Goal: Transaction & Acquisition: Register for event/course

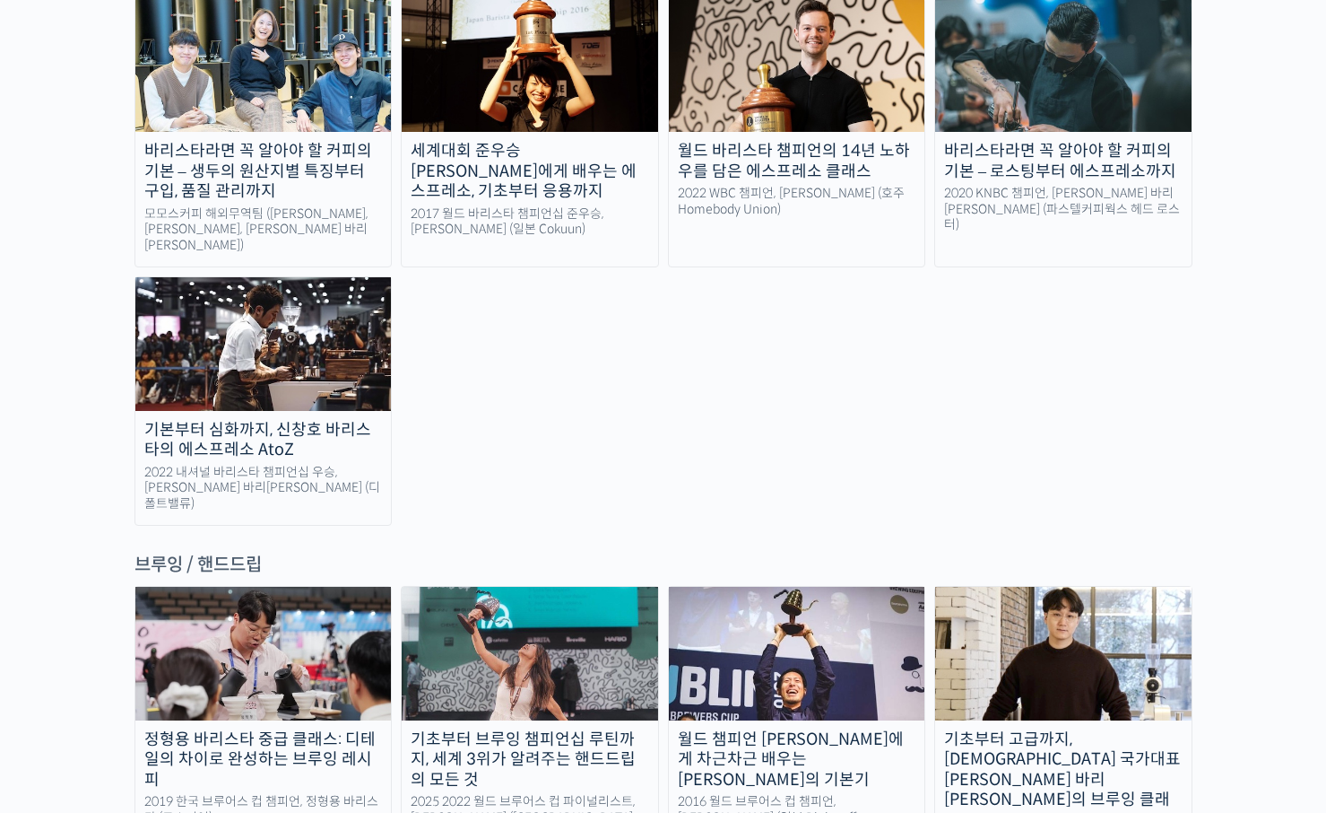
scroll to position [2667, 0]
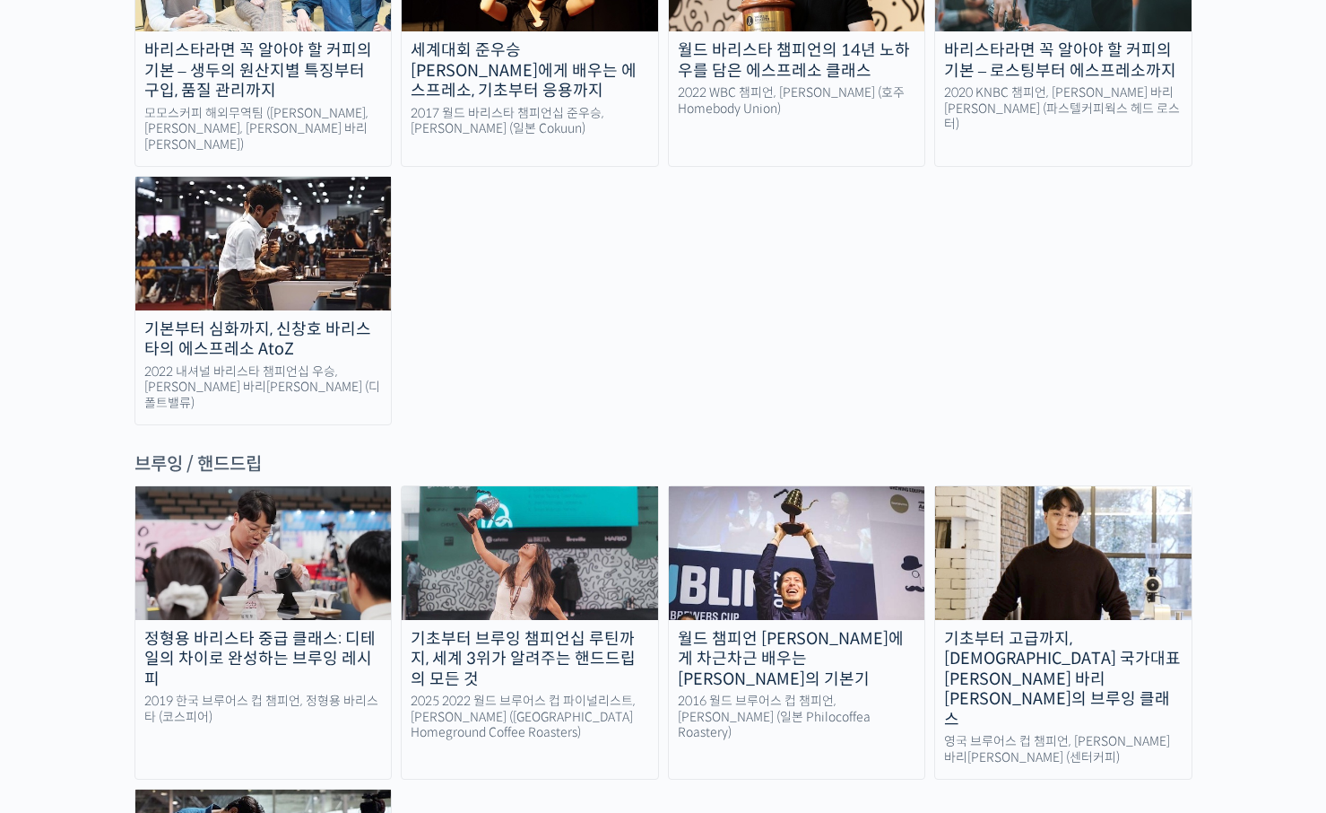
click at [559, 486] on img at bounding box center [530, 552] width 257 height 133
click at [1029, 486] on img at bounding box center [1063, 552] width 257 height 133
click at [742, 486] on img at bounding box center [797, 552] width 257 height 133
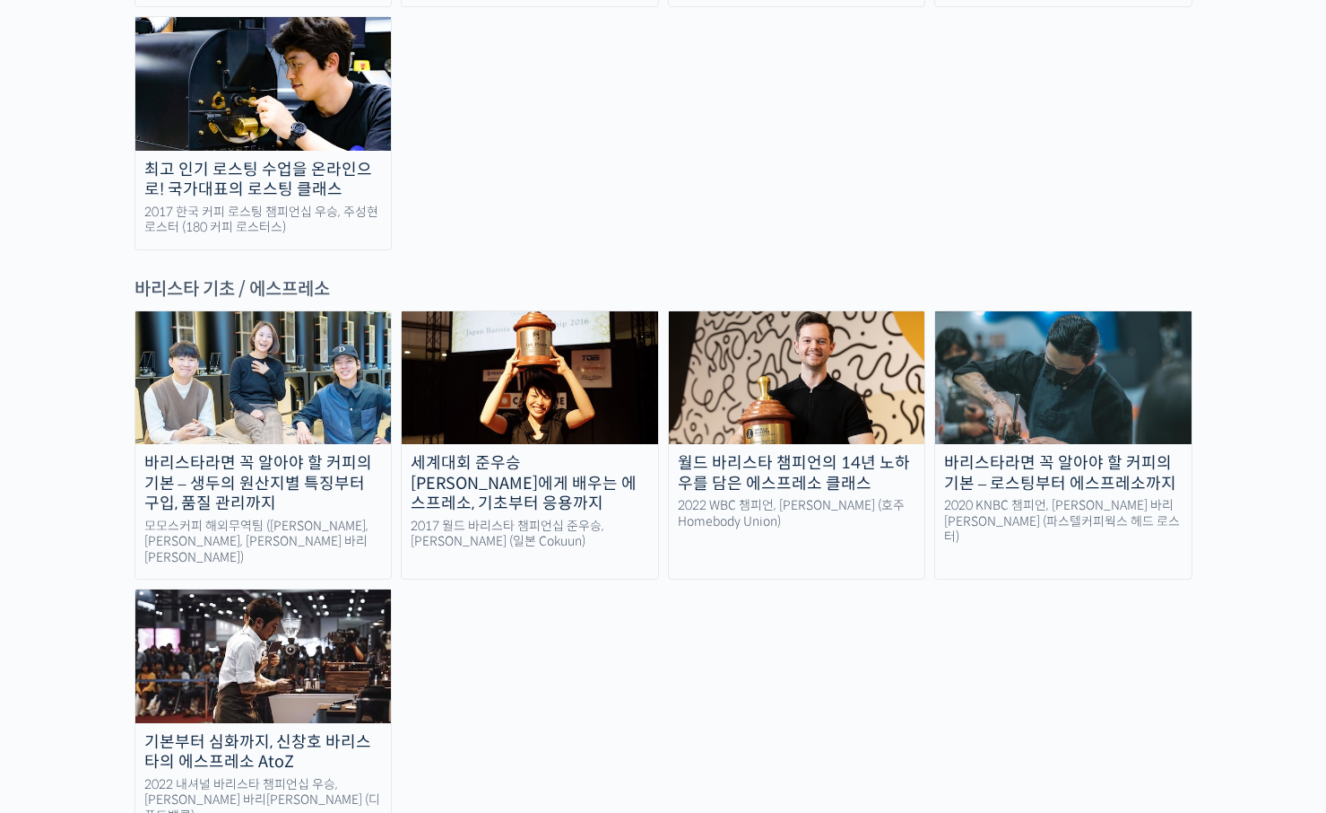
scroll to position [2124, 0]
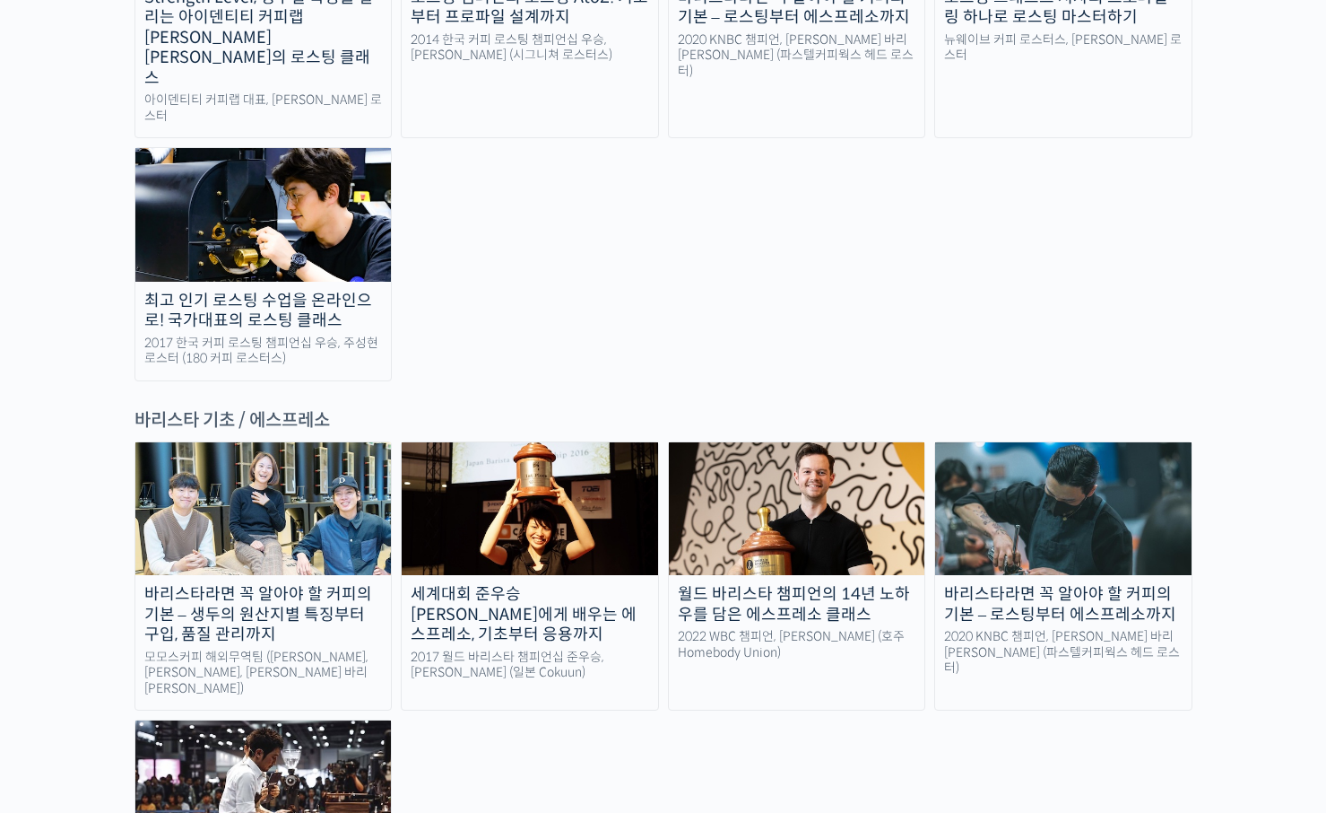
click at [274, 442] on img at bounding box center [263, 508] width 257 height 133
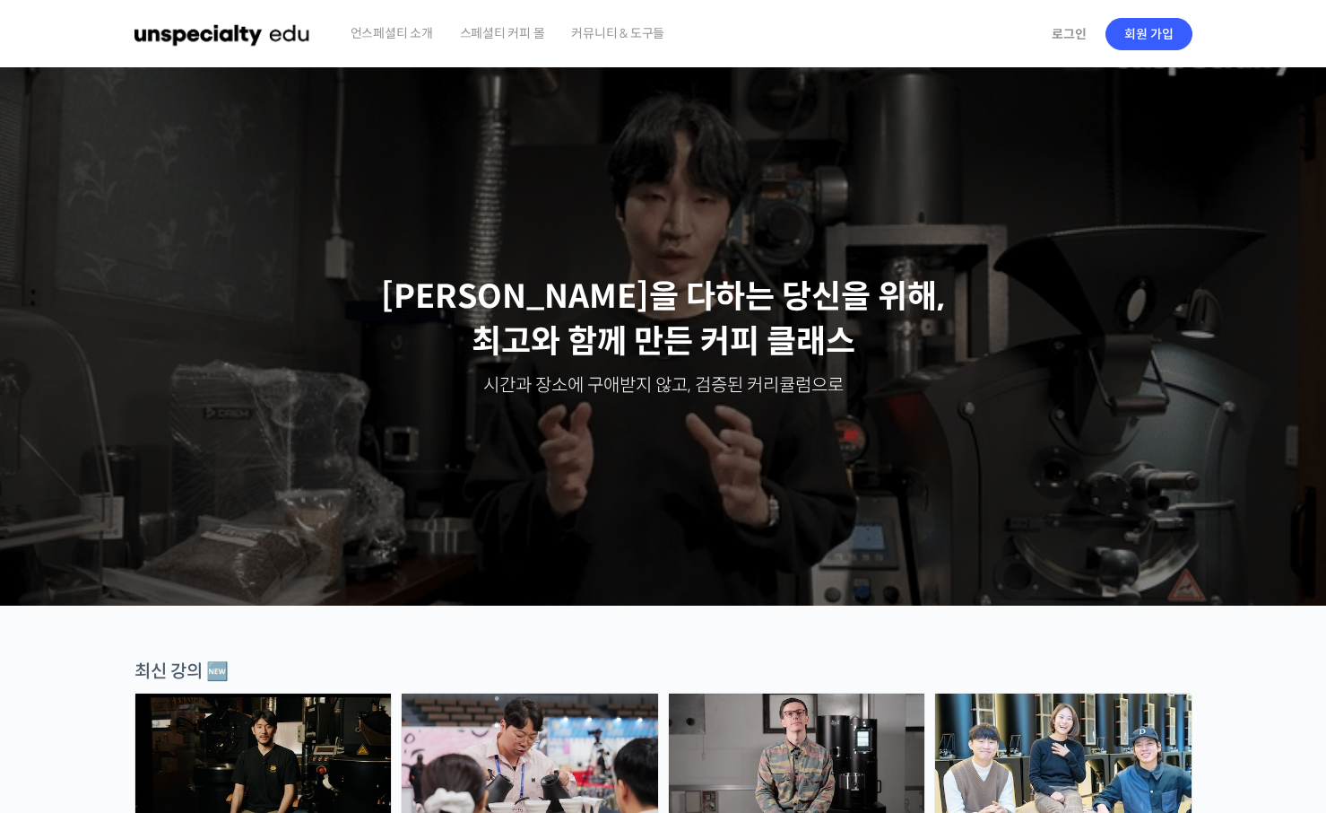
scroll to position [0, 0]
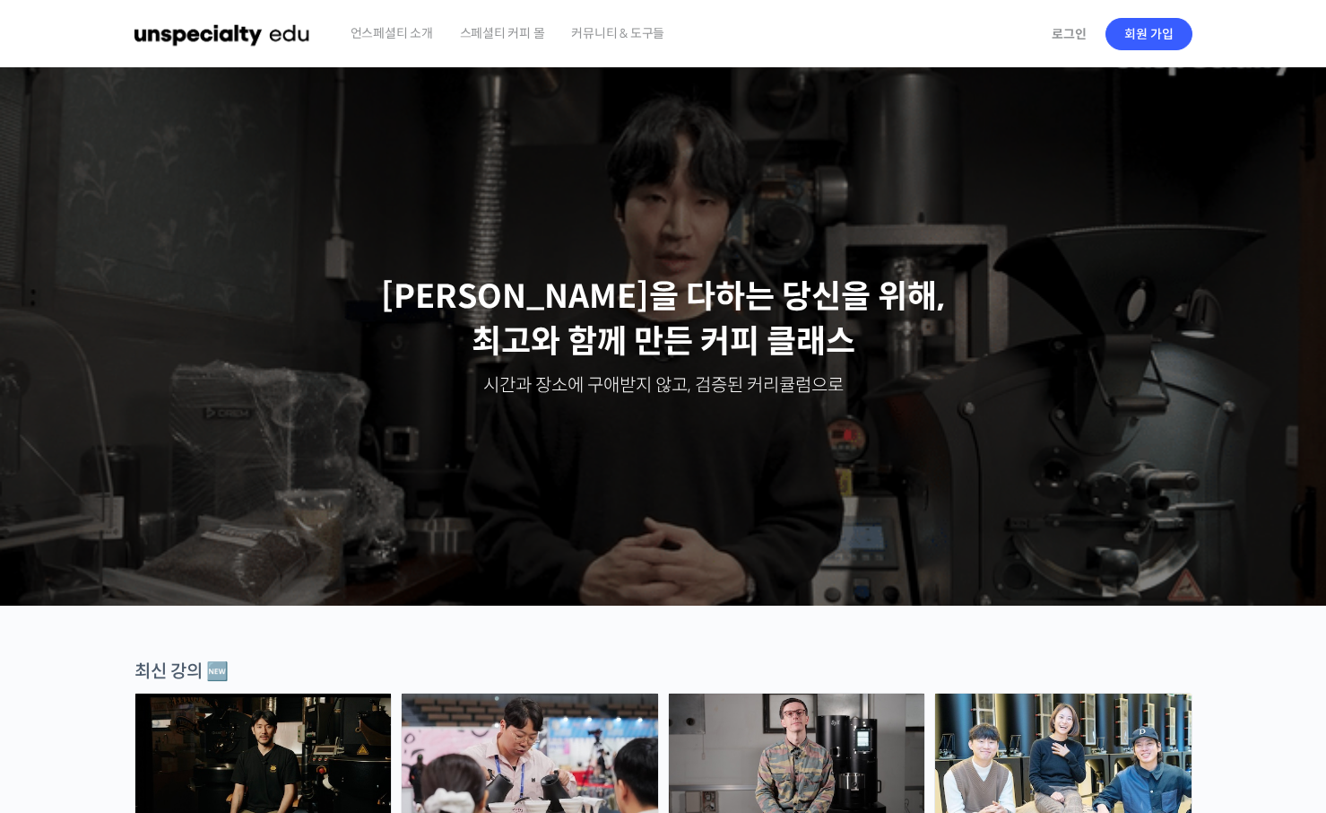
click at [695, 393] on p "시간과 장소에 구애받지 않고, 검증된 커리큘럼으로" at bounding box center [663, 385] width 1291 height 25
click at [685, 336] on p "최선을 다하는 당신을 위해, 최고와 함께 만든 커피 클래스" at bounding box center [663, 319] width 1291 height 91
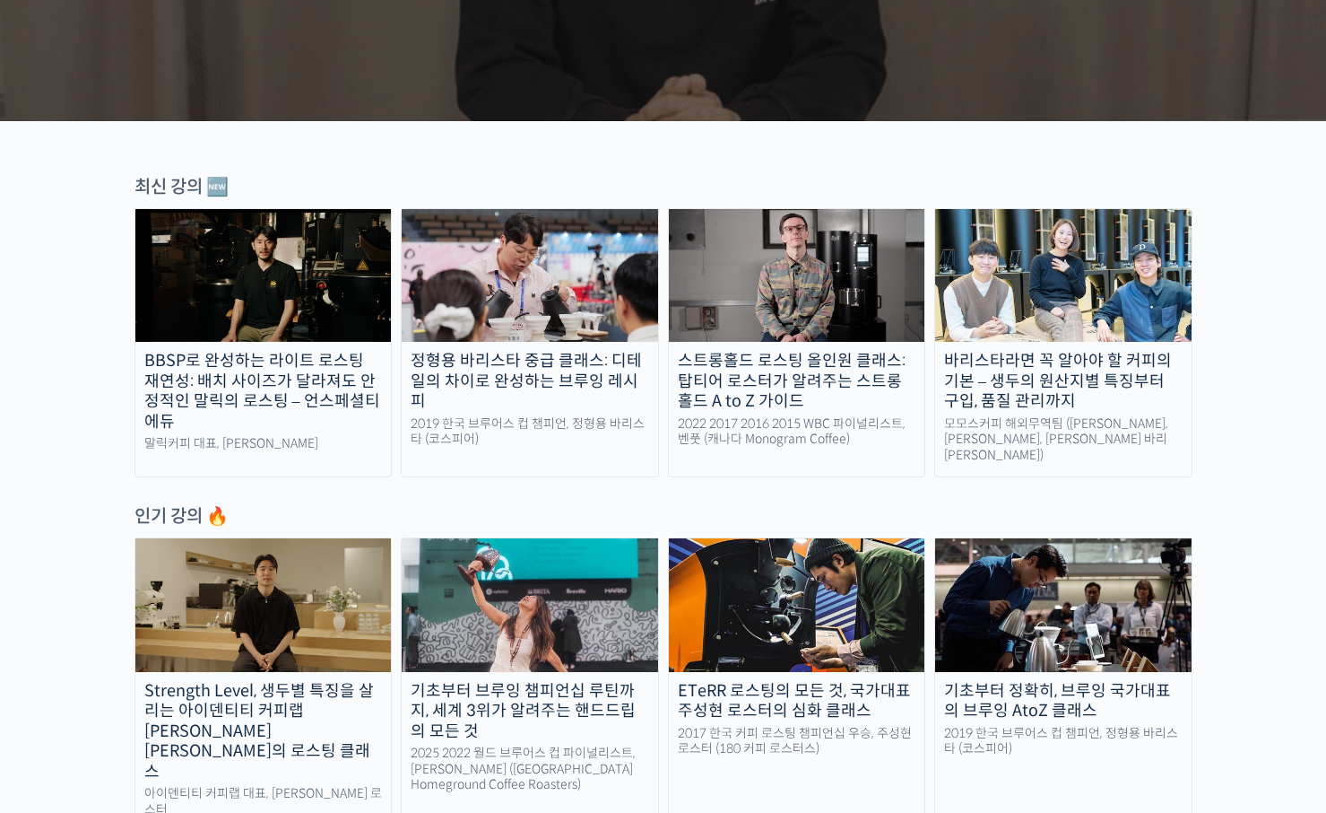
scroll to position [558, 0]
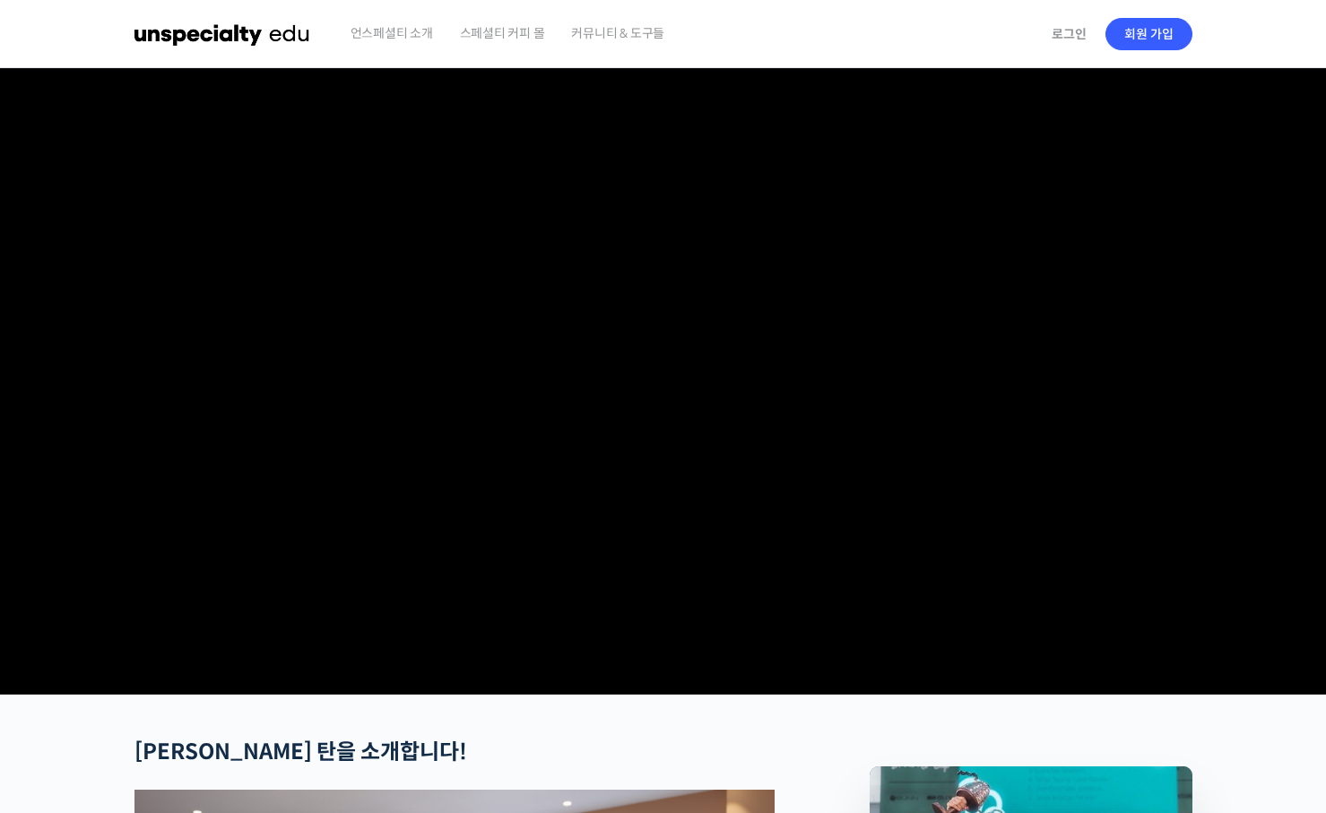
click at [553, 476] on video at bounding box center [664, 377] width 1058 height 619
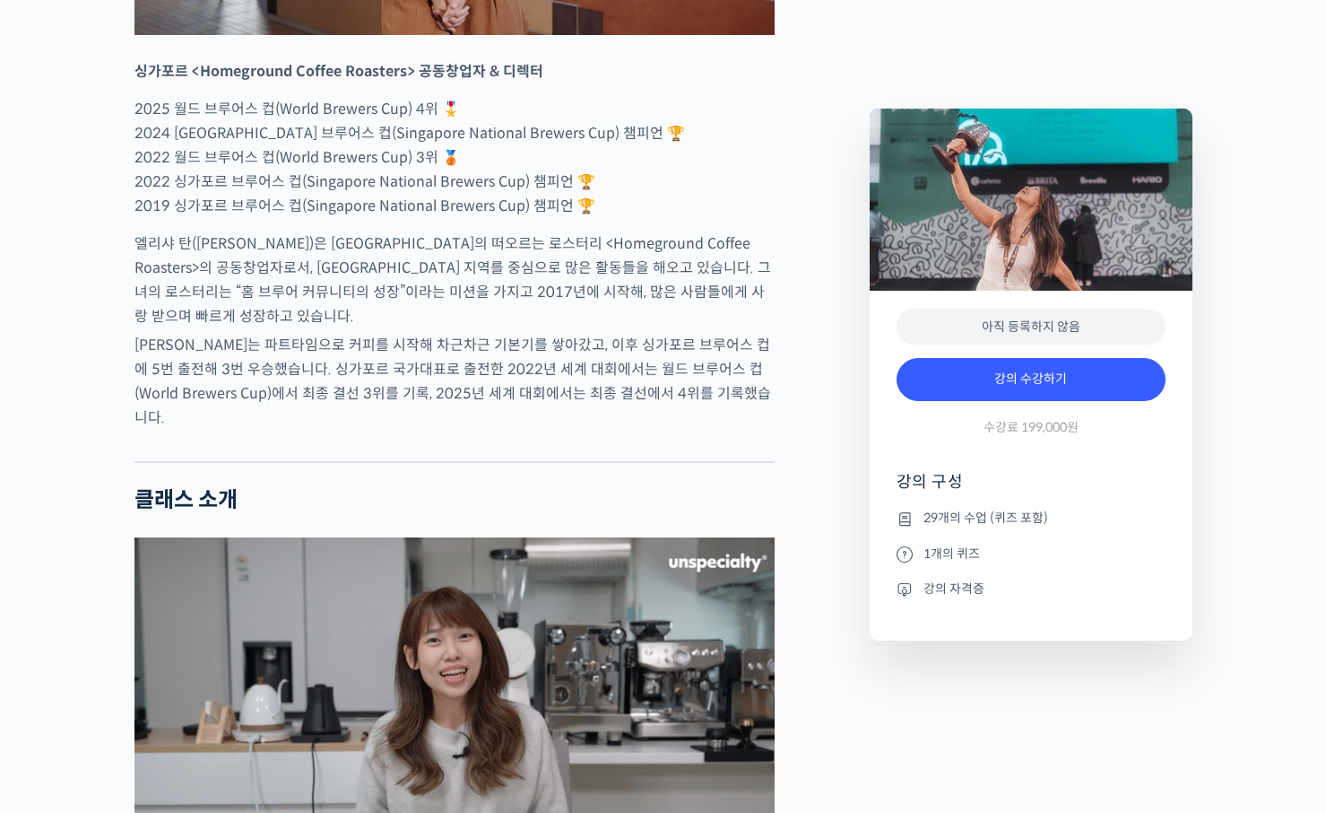
scroll to position [1089, 0]
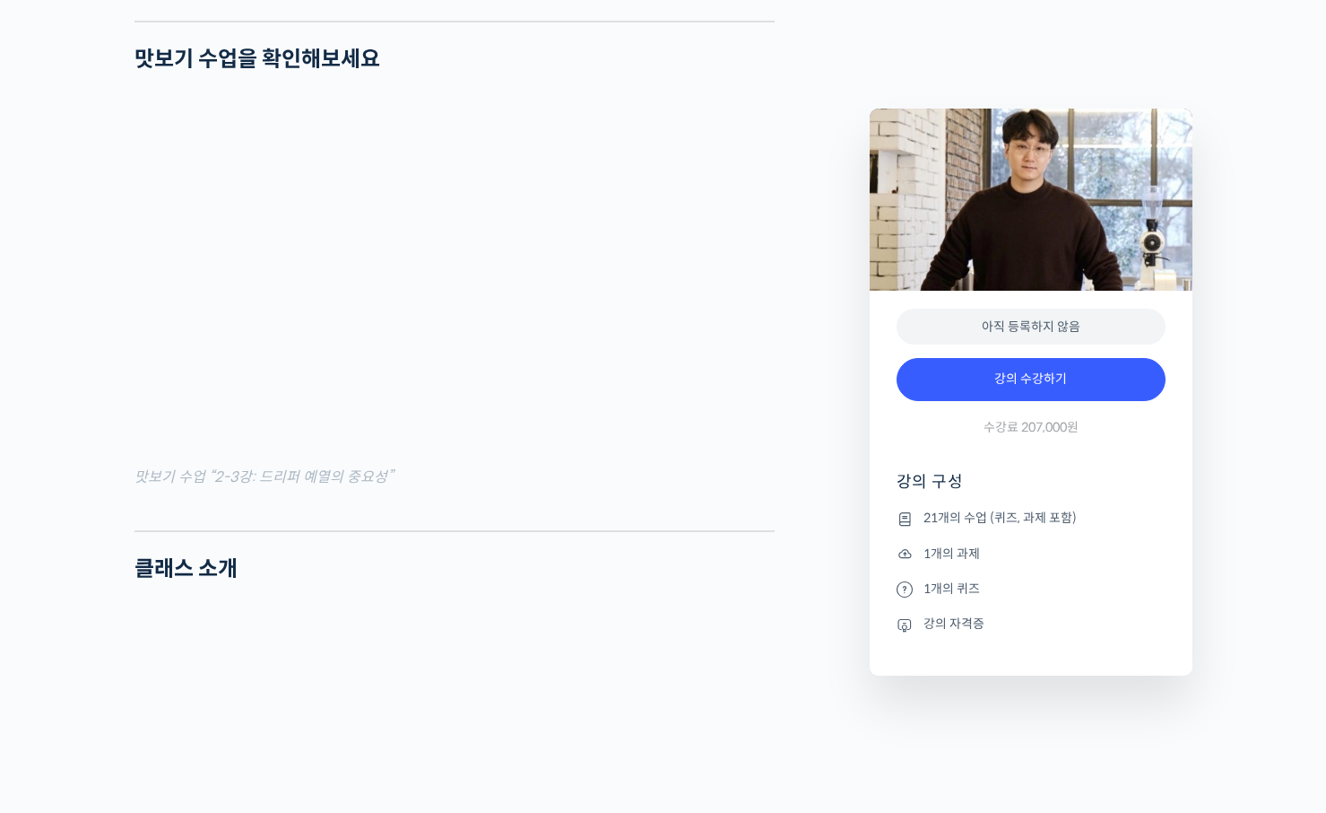
scroll to position [1738, 0]
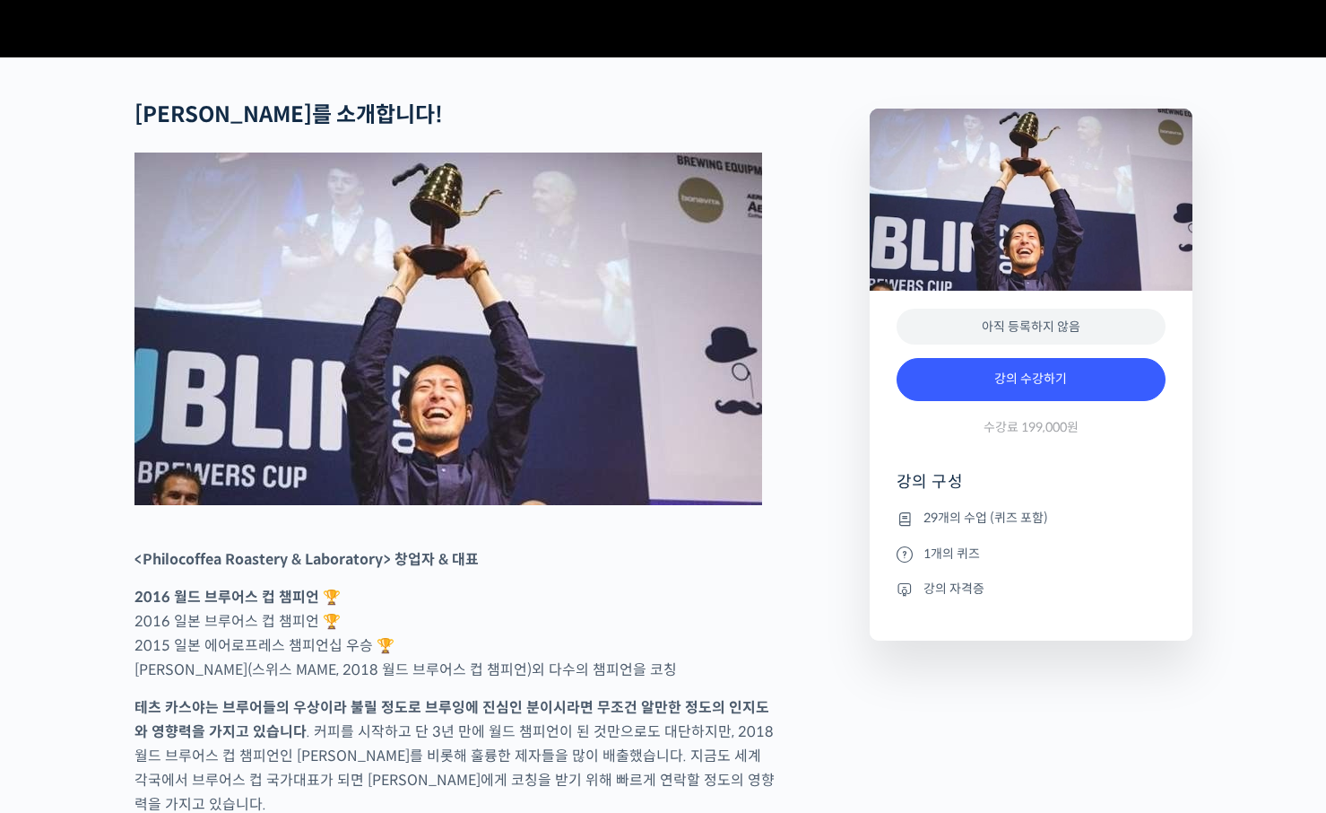
scroll to position [871, 0]
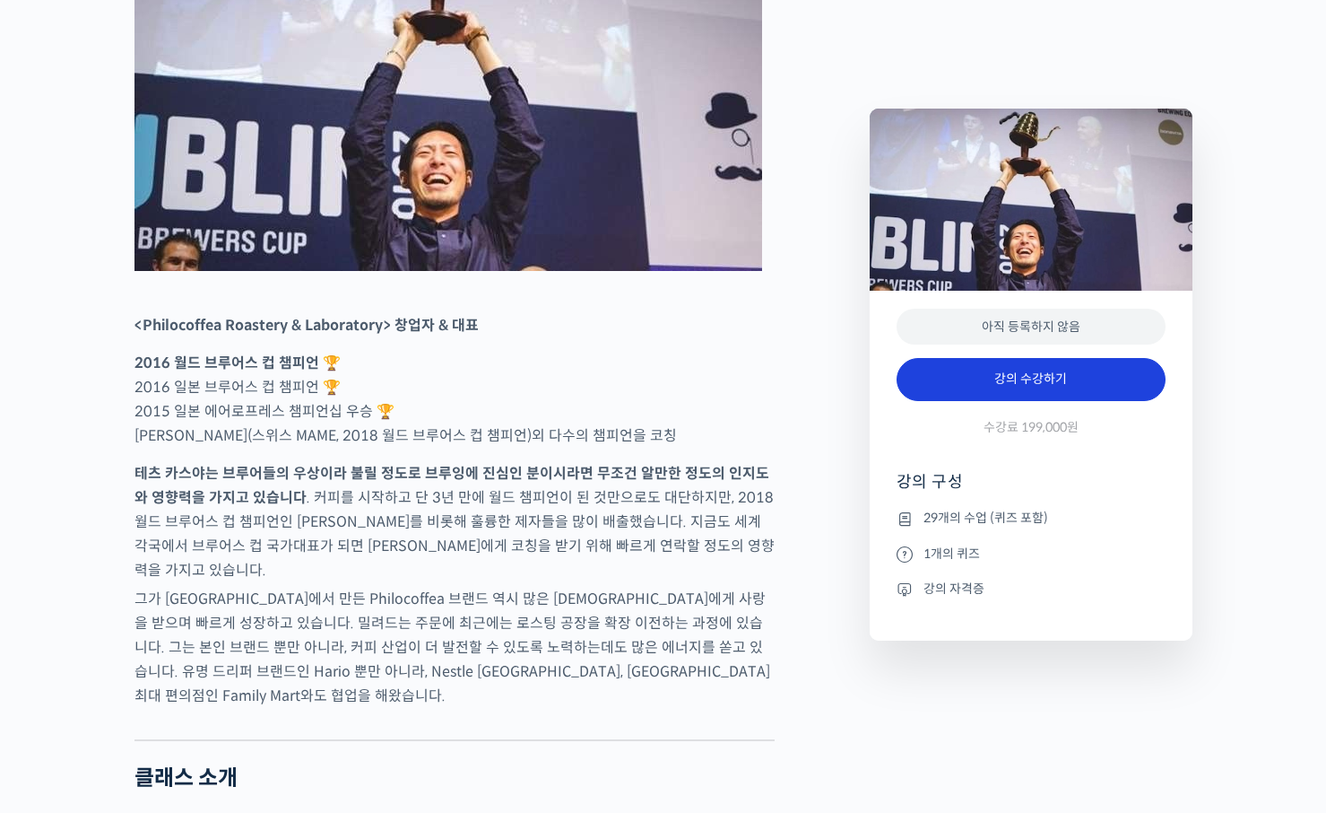
click at [1065, 375] on link "강의 수강하기" at bounding box center [1031, 379] width 269 height 43
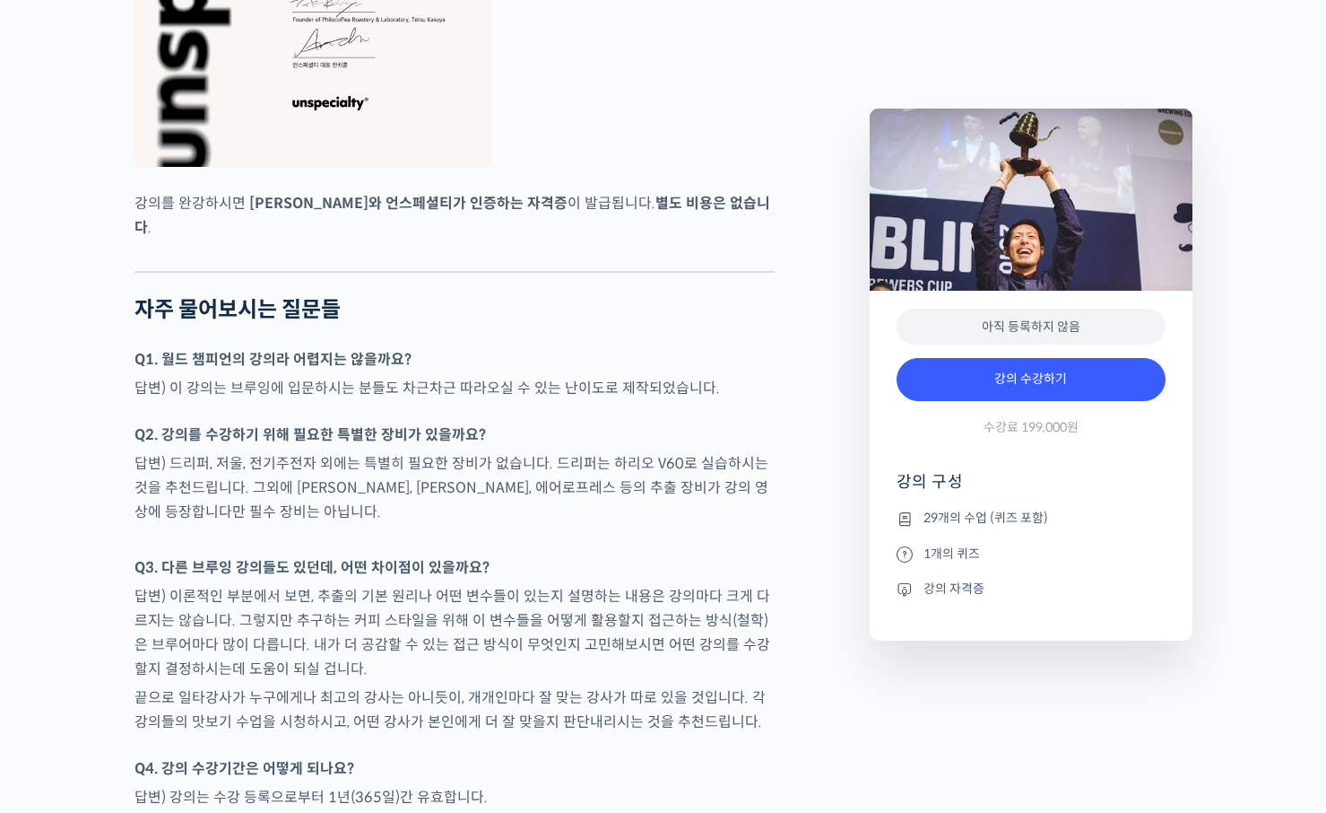
scroll to position [6742, 0]
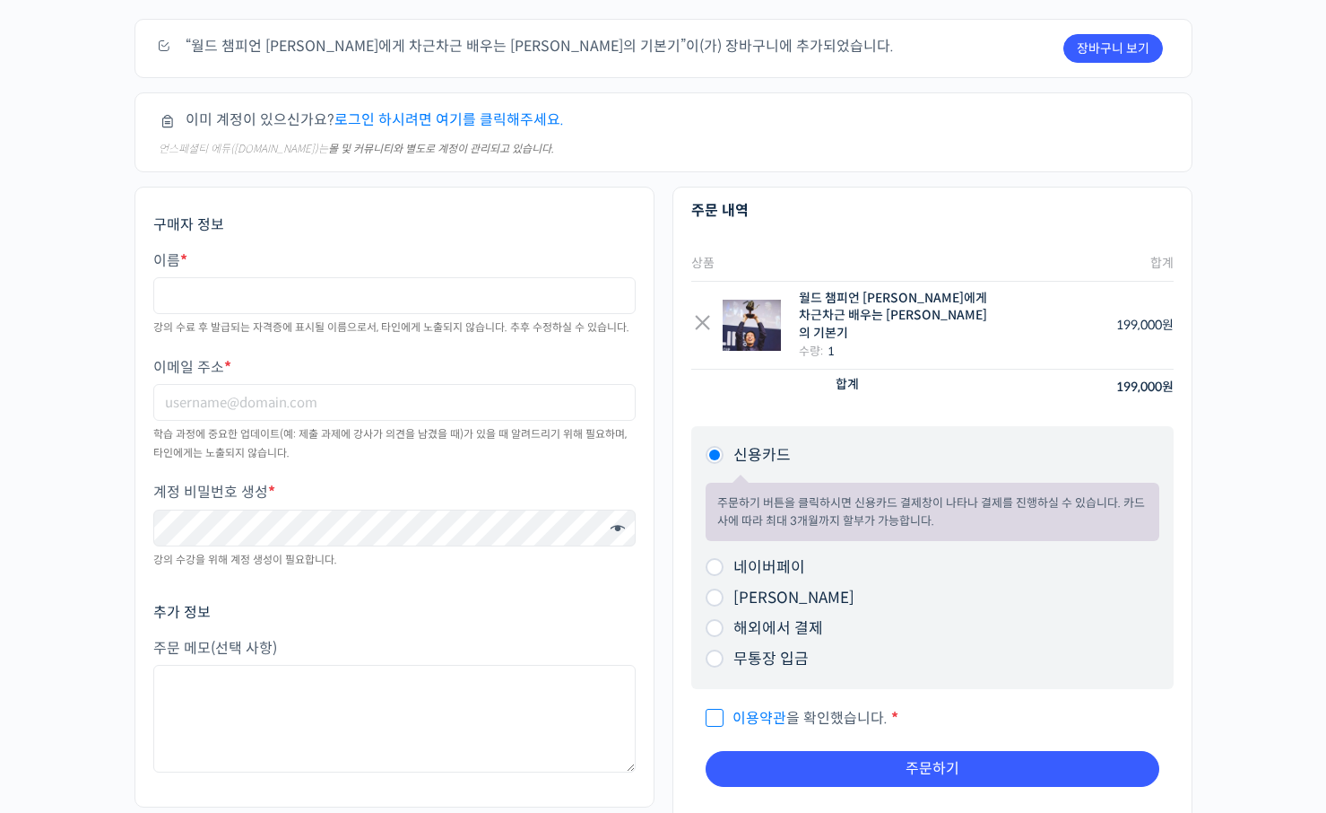
scroll to position [152, 0]
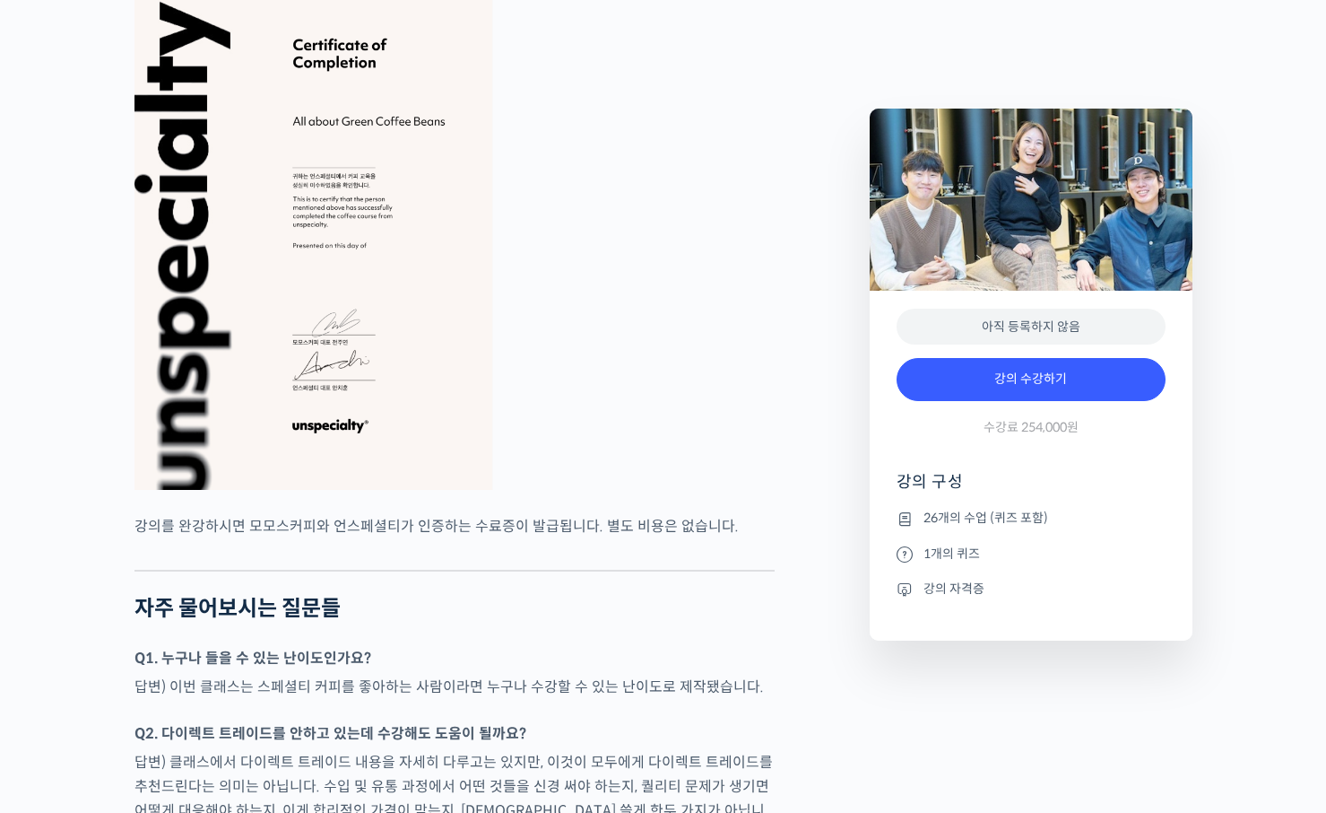
scroll to position [7129, 0]
